Goal: Task Accomplishment & Management: Complete application form

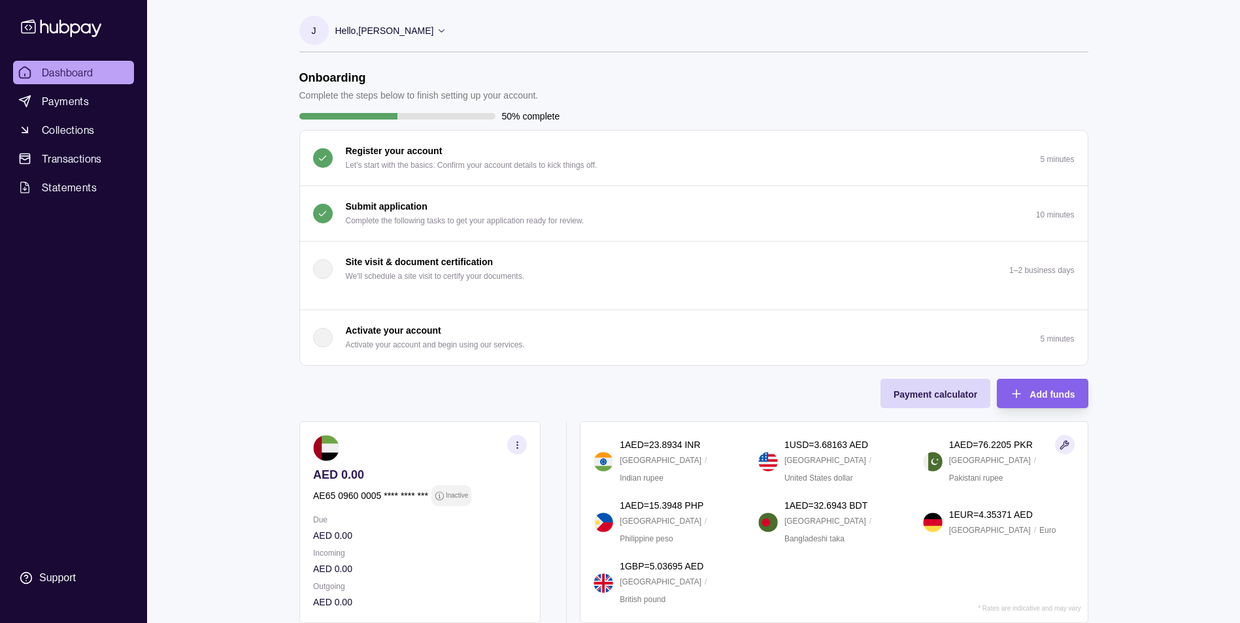
click at [389, 206] on p "Submit application" at bounding box center [387, 206] width 82 height 14
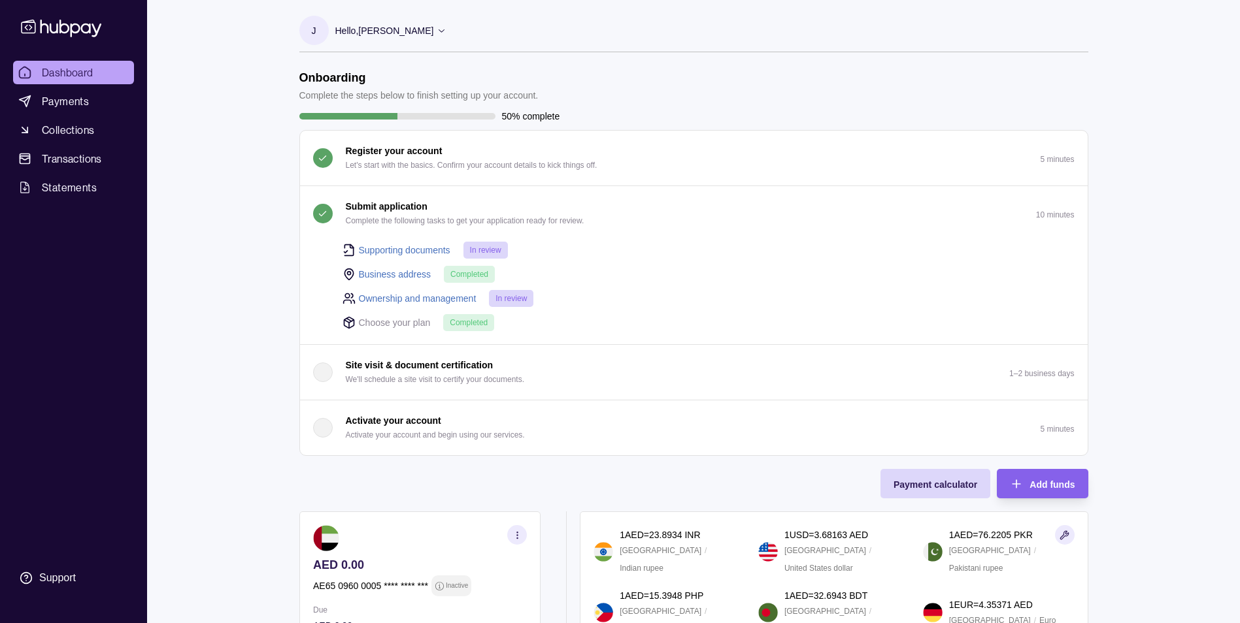
click at [389, 207] on p "Submit application" at bounding box center [387, 206] width 82 height 14
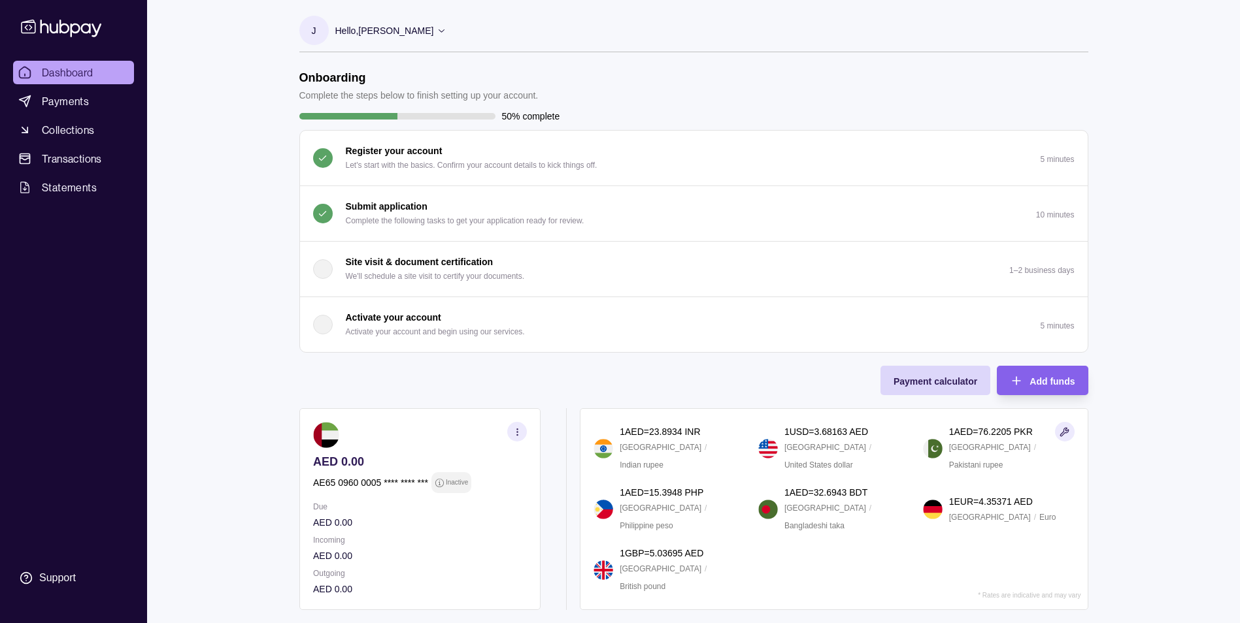
click at [393, 201] on p "Submit application" at bounding box center [387, 206] width 82 height 14
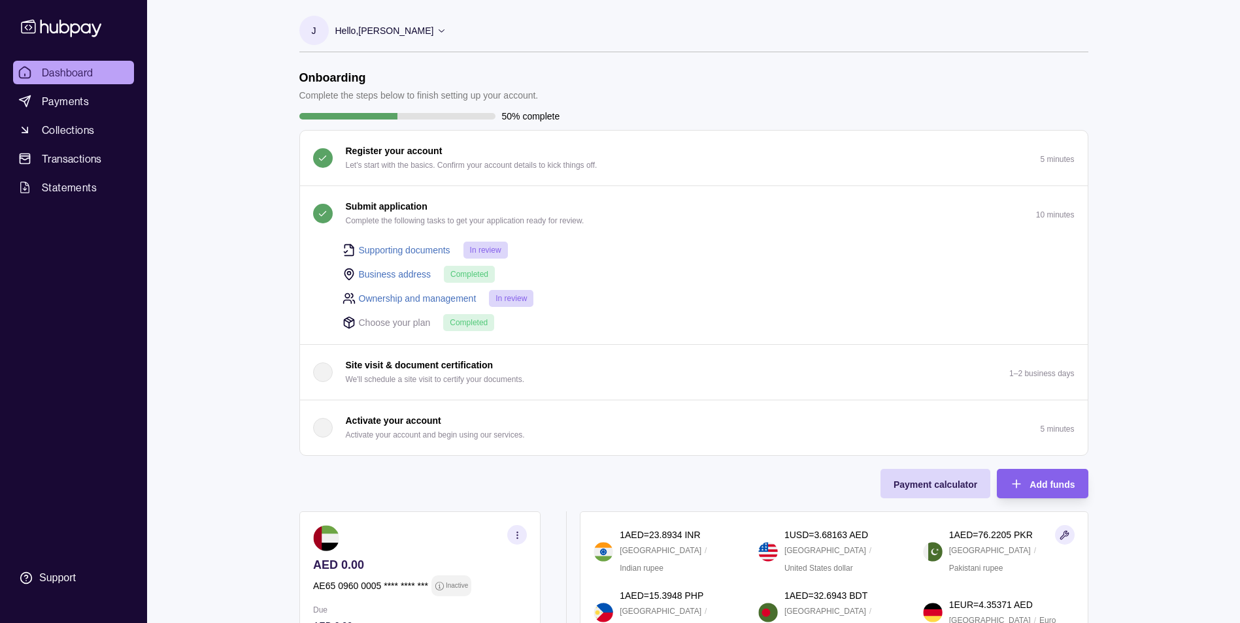
click at [452, 298] on link "Ownership and management" at bounding box center [418, 298] width 118 height 14
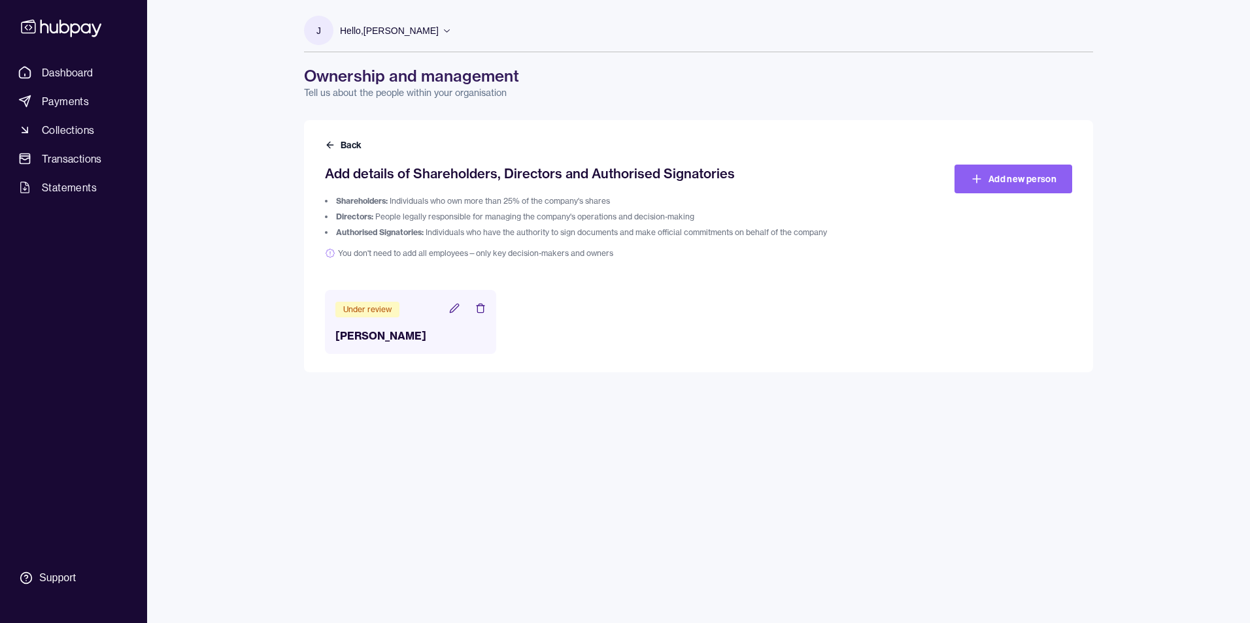
click at [454, 308] on icon at bounding box center [454, 308] width 8 height 8
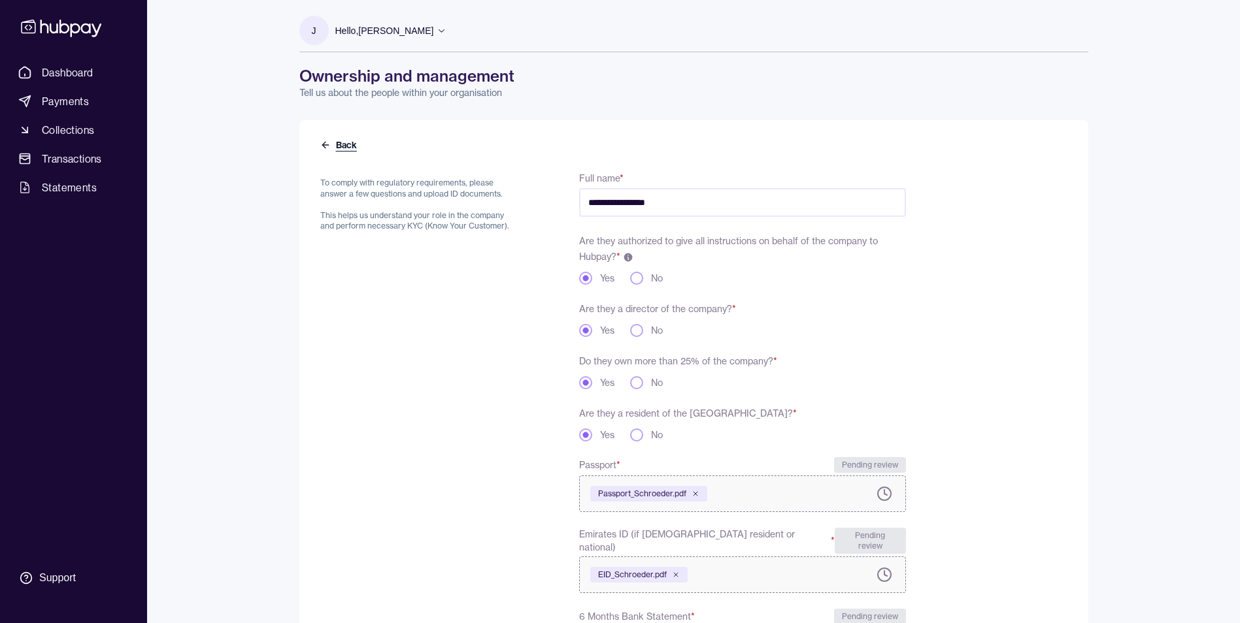
click at [329, 142] on icon at bounding box center [325, 145] width 10 height 10
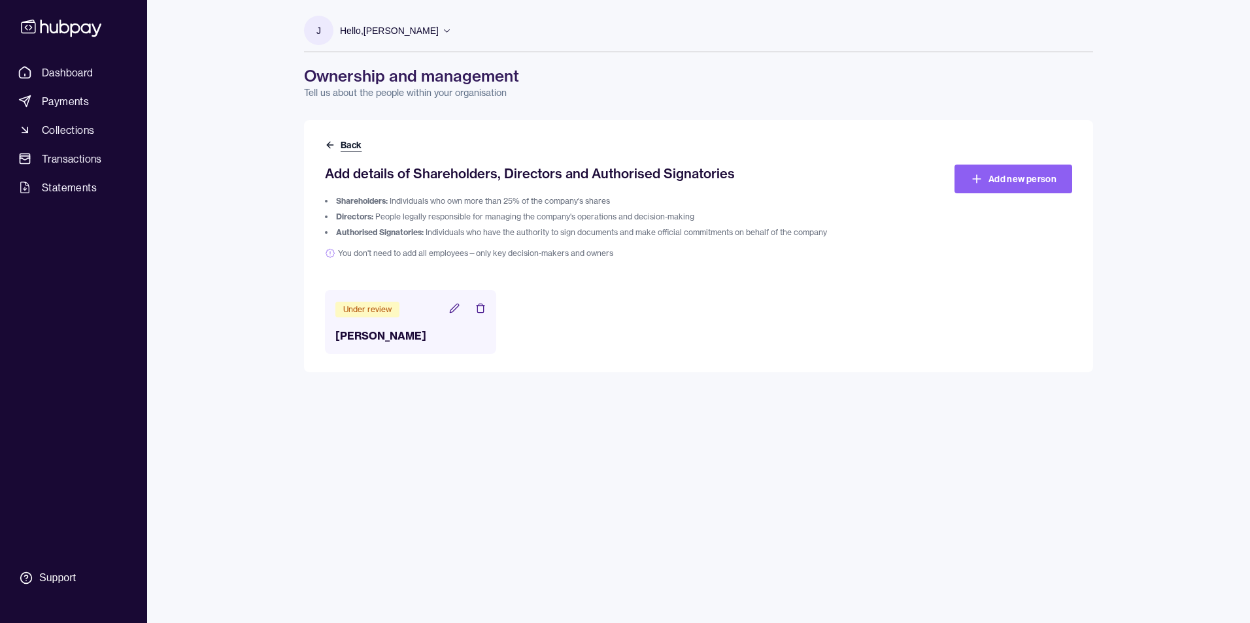
click at [348, 142] on button "Back" at bounding box center [344, 145] width 39 height 13
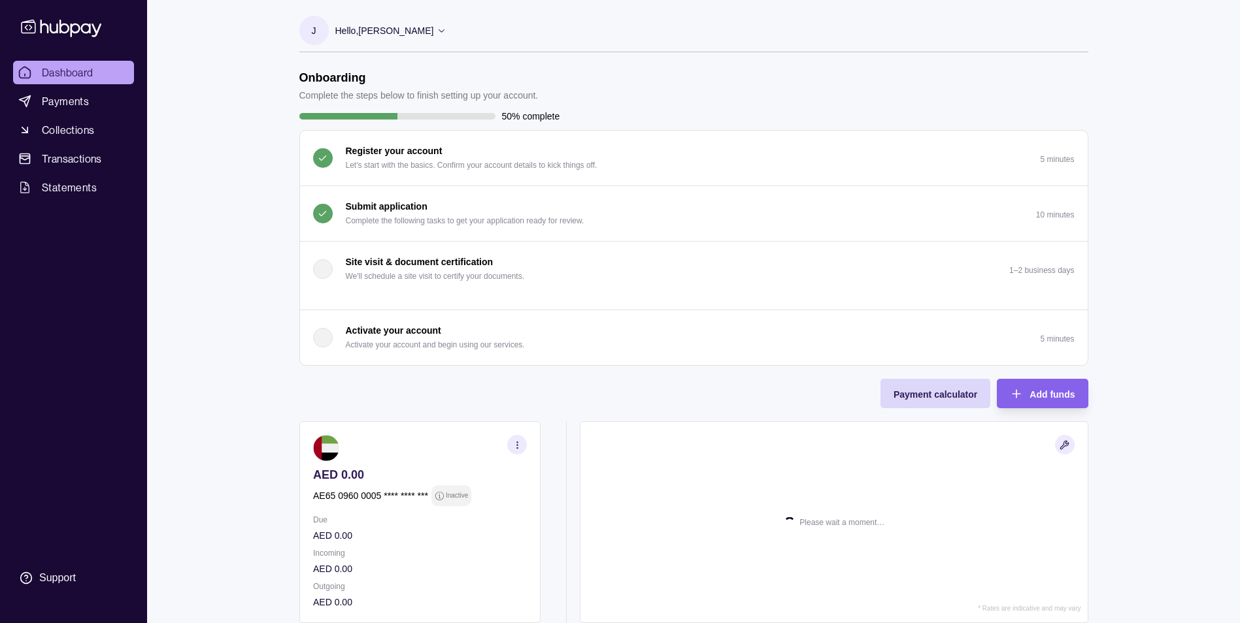
click at [397, 202] on p "Submit application" at bounding box center [387, 206] width 82 height 14
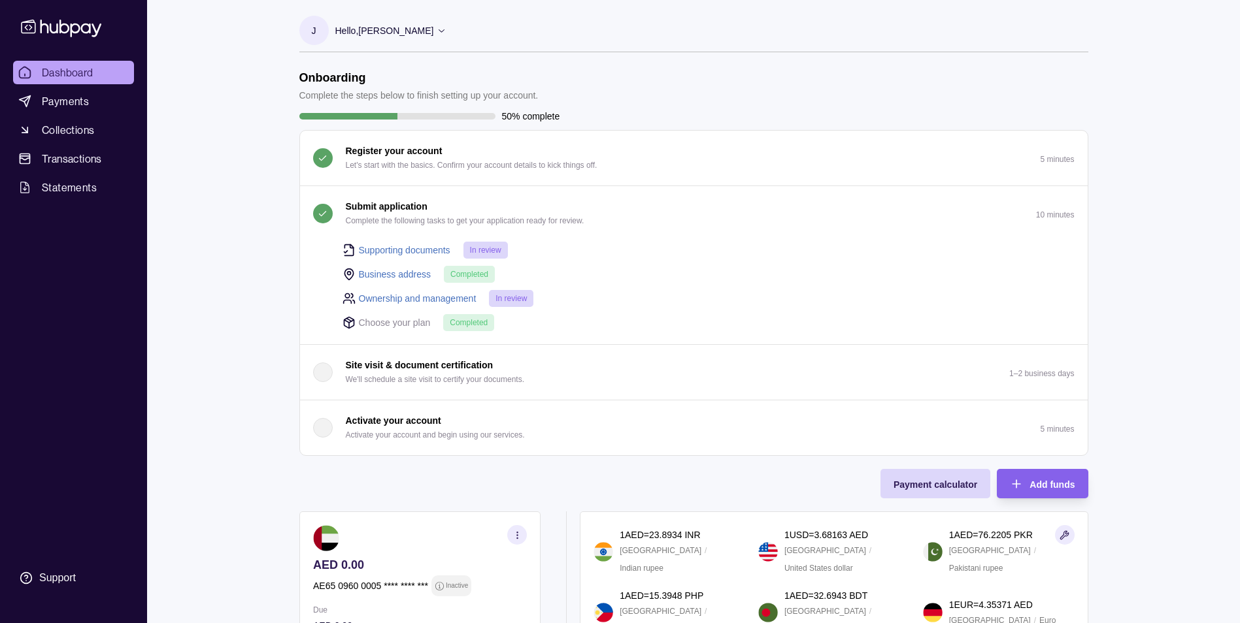
click at [445, 29] on icon at bounding box center [442, 30] width 10 height 10
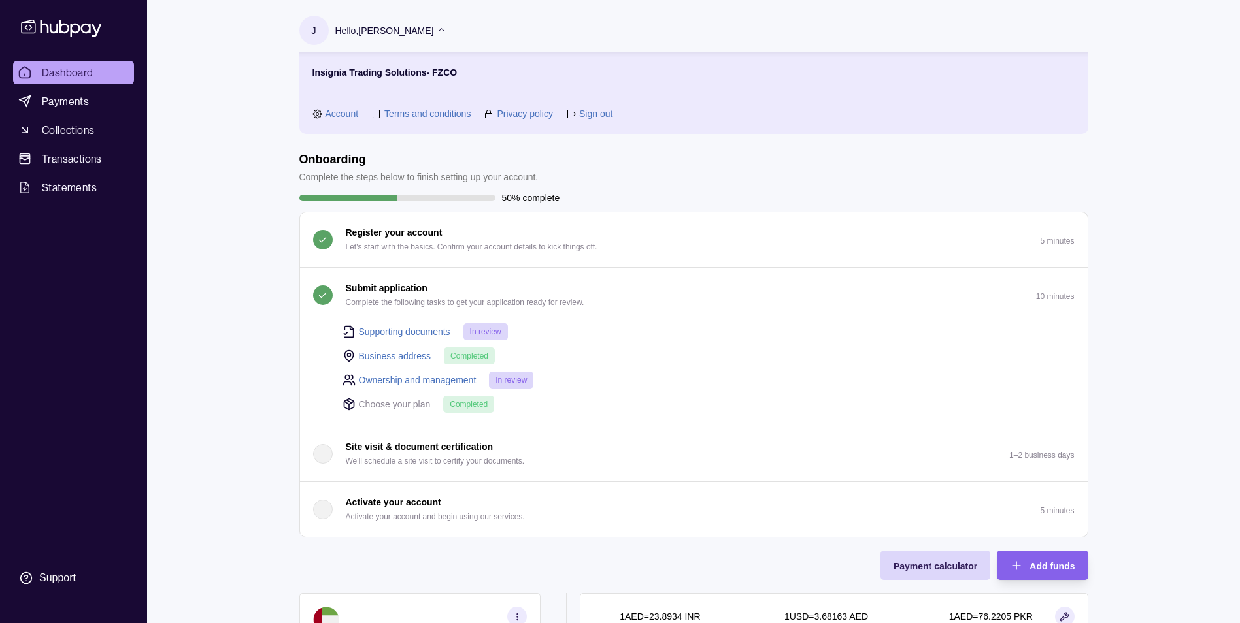
click at [603, 112] on link "Sign out" at bounding box center [595, 114] width 33 height 14
